Goal: Task Accomplishment & Management: Use online tool/utility

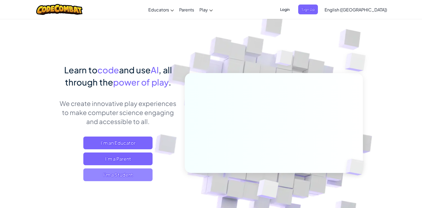
click at [136, 175] on span "I'm a Student" at bounding box center [117, 175] width 69 height 13
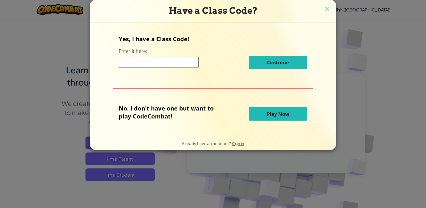
drag, startPoint x: 156, startPoint y: 67, endPoint x: 149, endPoint y: 63, distance: 8.7
click at [149, 63] on input at bounding box center [159, 62] width 80 height 11
click at [256, 116] on button "Play Now" at bounding box center [277, 113] width 59 height 13
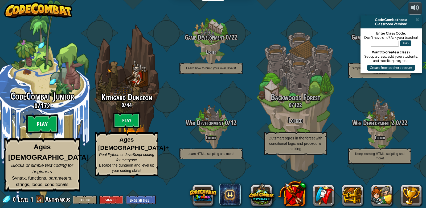
click at [43, 127] on btn "Play" at bounding box center [42, 124] width 32 height 19
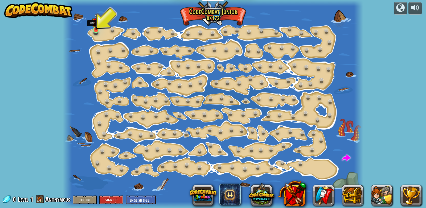
click at [97, 30] on img at bounding box center [95, 21] width 7 height 17
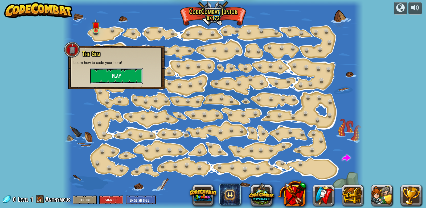
click at [134, 72] on button "Play" at bounding box center [116, 76] width 53 height 16
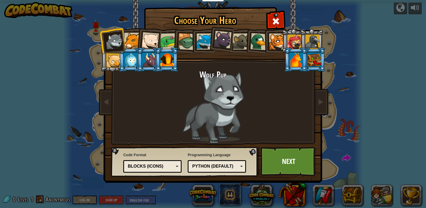
click at [235, 166] on div "Python (Default)" at bounding box center [215, 167] width 46 height 6
click at [165, 168] on div "Blocks (Icons)" at bounding box center [151, 167] width 46 height 6
click at [304, 165] on link "Next" at bounding box center [288, 161] width 56 height 29
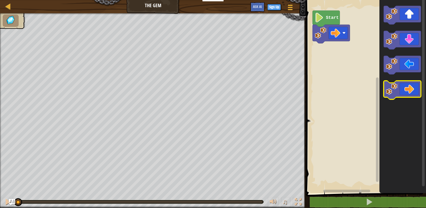
click at [377, 68] on div "Start" at bounding box center [364, 95] width 121 height 196
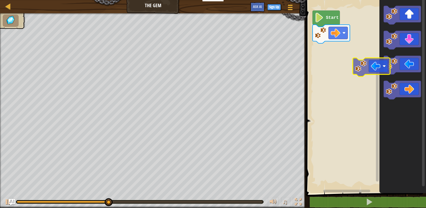
click at [386, 68] on image "Blockly Workspace" at bounding box center [391, 64] width 12 height 12
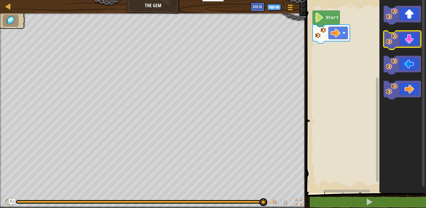
click at [404, 38] on icon "Blockly Workspace" at bounding box center [401, 40] width 37 height 19
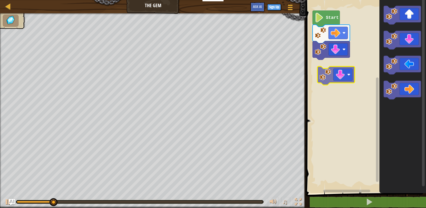
click at [334, 75] on div "Start" at bounding box center [364, 95] width 121 height 196
click at [332, 73] on rect "Blockly Workspace" at bounding box center [364, 95] width 121 height 196
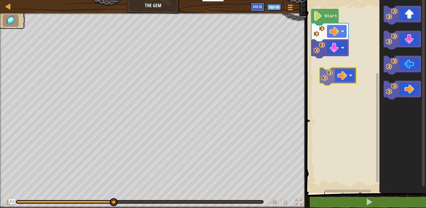
click at [339, 65] on div "Start" at bounding box center [364, 95] width 121 height 196
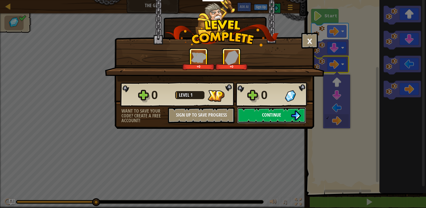
click at [286, 116] on button "Continue" at bounding box center [271, 115] width 69 height 16
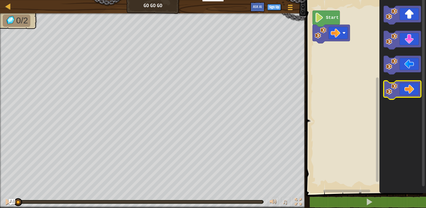
click at [377, 92] on div "Start" at bounding box center [364, 95] width 121 height 196
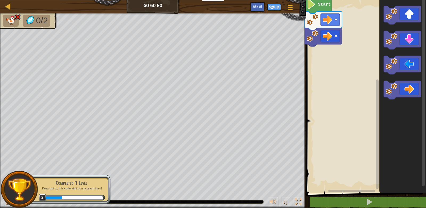
click at [351, 70] on rect "Blockly Workspace" at bounding box center [364, 95] width 121 height 196
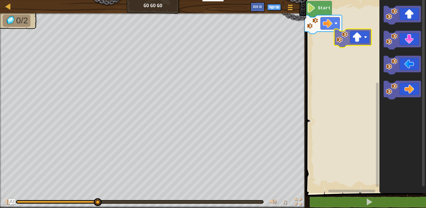
click at [341, 35] on div "Start" at bounding box center [364, 95] width 121 height 196
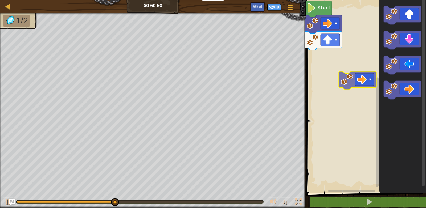
click at [355, 77] on div "Start" at bounding box center [364, 95] width 121 height 196
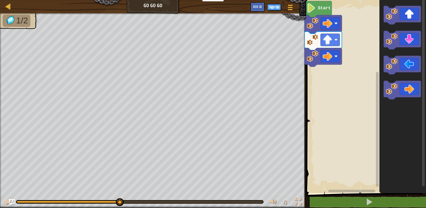
click at [333, 58] on g "Start" at bounding box center [364, 95] width 121 height 196
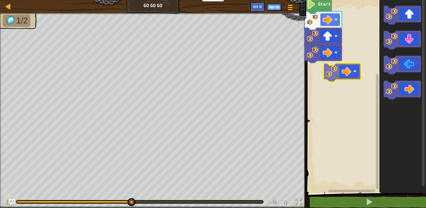
click at [339, 72] on div "Start" at bounding box center [364, 95] width 121 height 196
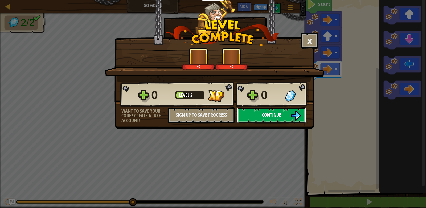
click at [286, 110] on button "Continue" at bounding box center [271, 115] width 69 height 16
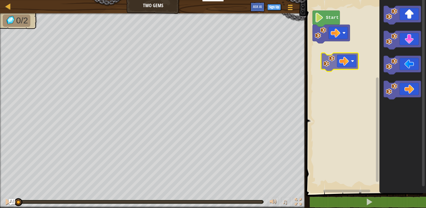
click at [348, 65] on div "Start" at bounding box center [364, 95] width 121 height 196
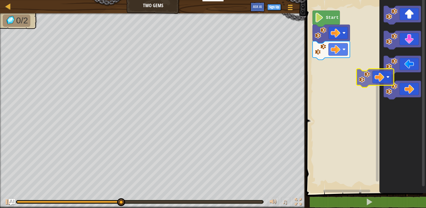
click at [369, 71] on div "Start" at bounding box center [364, 95] width 121 height 196
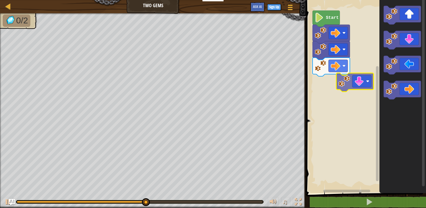
click at [352, 84] on div "Start" at bounding box center [364, 95] width 121 height 196
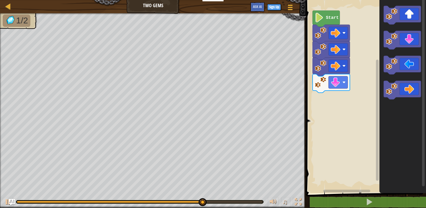
click at [358, 82] on div "Start" at bounding box center [364, 95] width 121 height 196
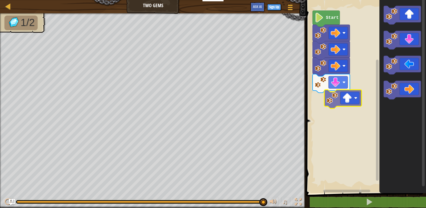
click at [330, 108] on div "Start" at bounding box center [364, 95] width 121 height 196
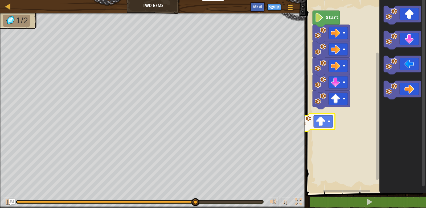
click at [326, 124] on div "Start" at bounding box center [364, 95] width 121 height 196
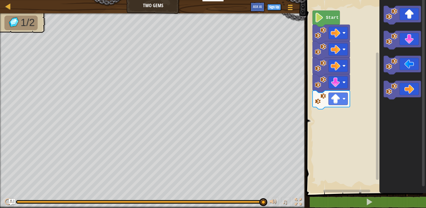
click at [346, 116] on div "Start" at bounding box center [364, 95] width 121 height 196
click at [356, 100] on div "Start" at bounding box center [364, 95] width 121 height 196
click at [325, 124] on div "Start" at bounding box center [364, 95] width 121 height 196
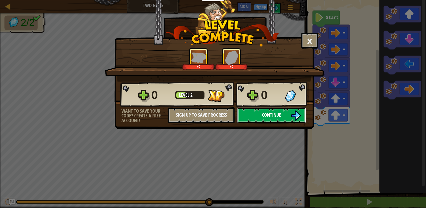
click at [289, 113] on button "Continue" at bounding box center [271, 115] width 69 height 16
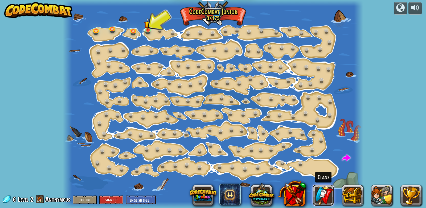
click at [326, 193] on link at bounding box center [322, 195] width 21 height 21
